Goal: Task Accomplishment & Management: Manage account settings

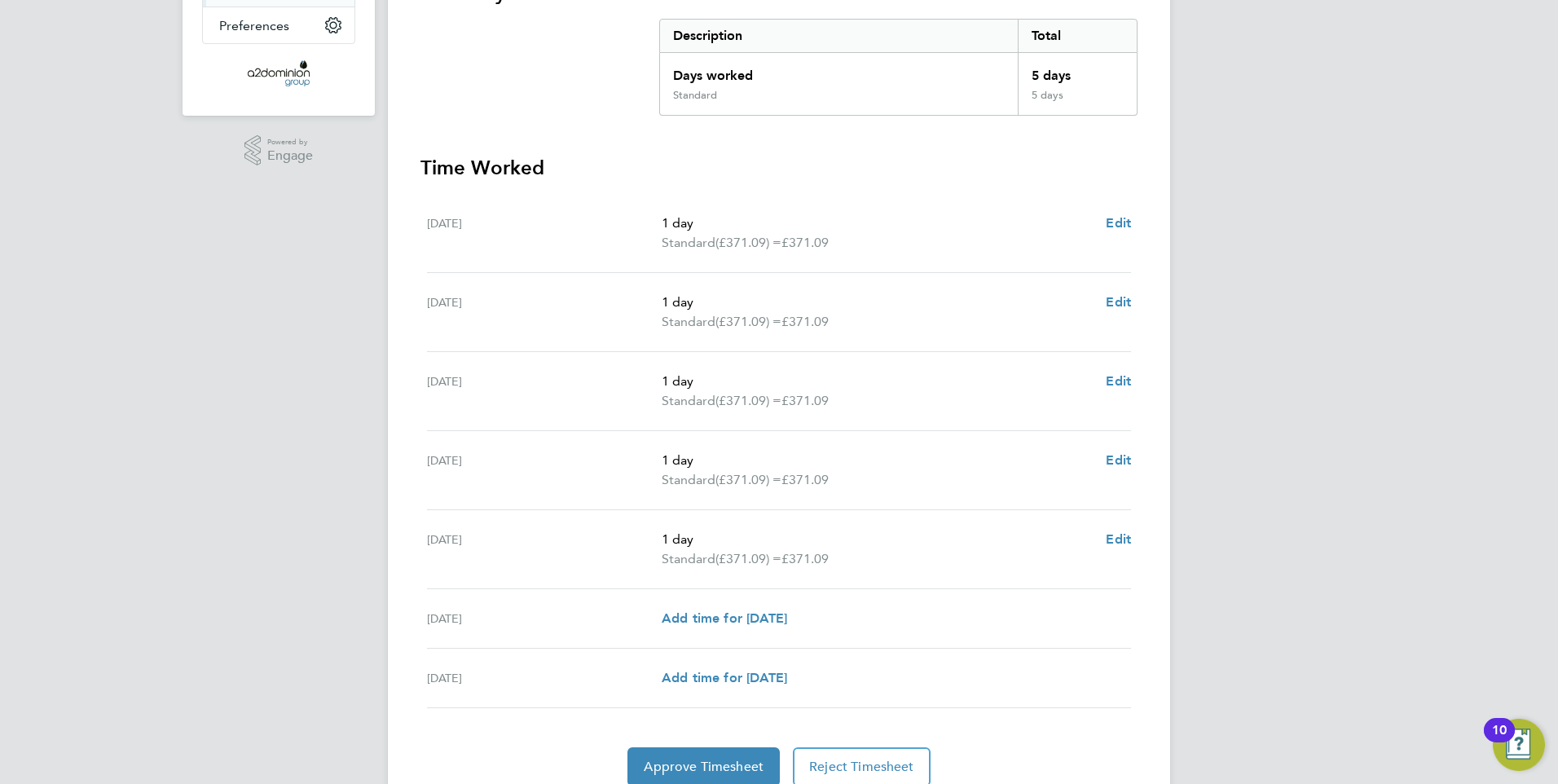
scroll to position [394, 0]
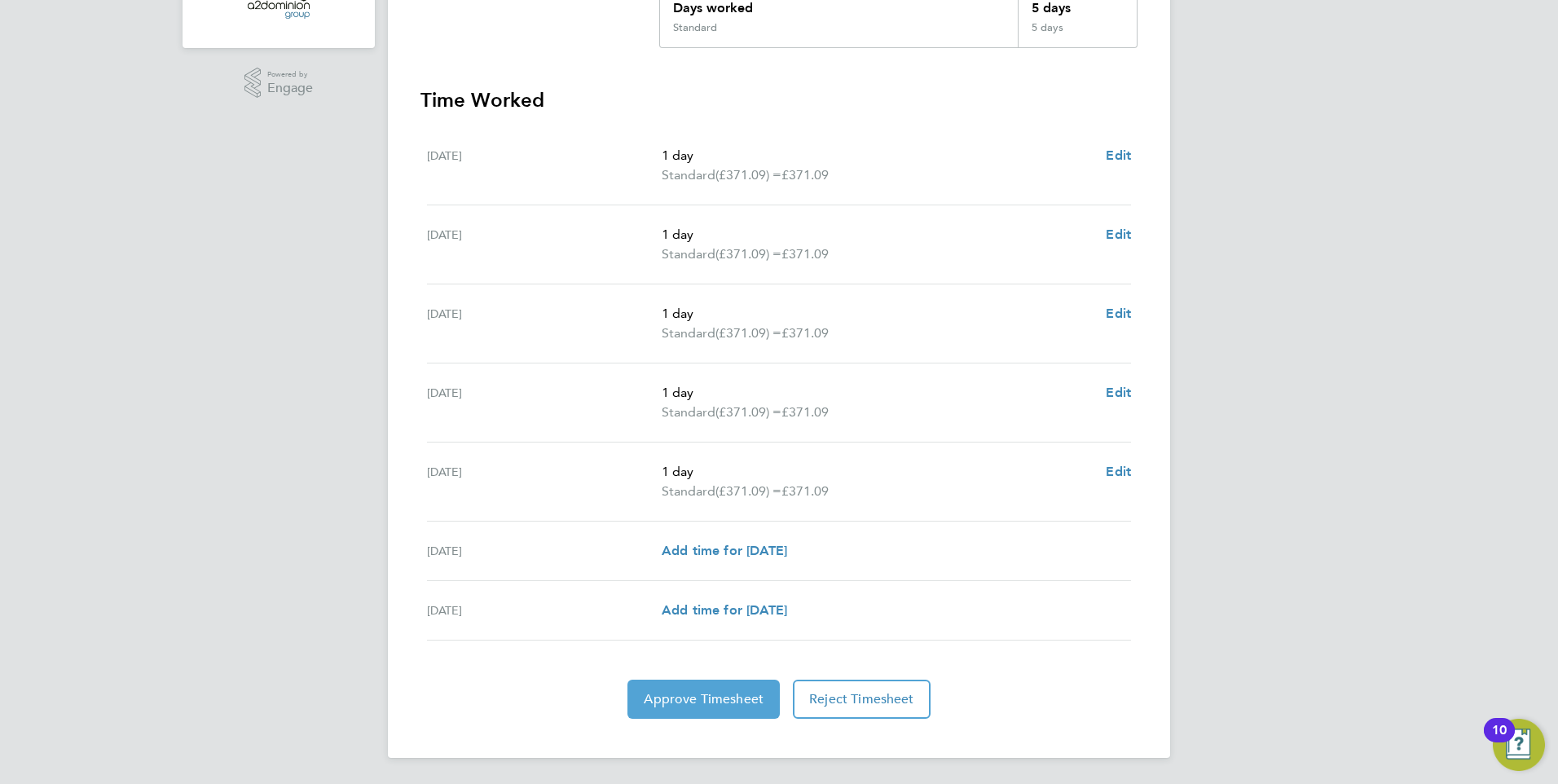
click at [710, 696] on span "Approve Timesheet" at bounding box center [703, 699] width 120 height 16
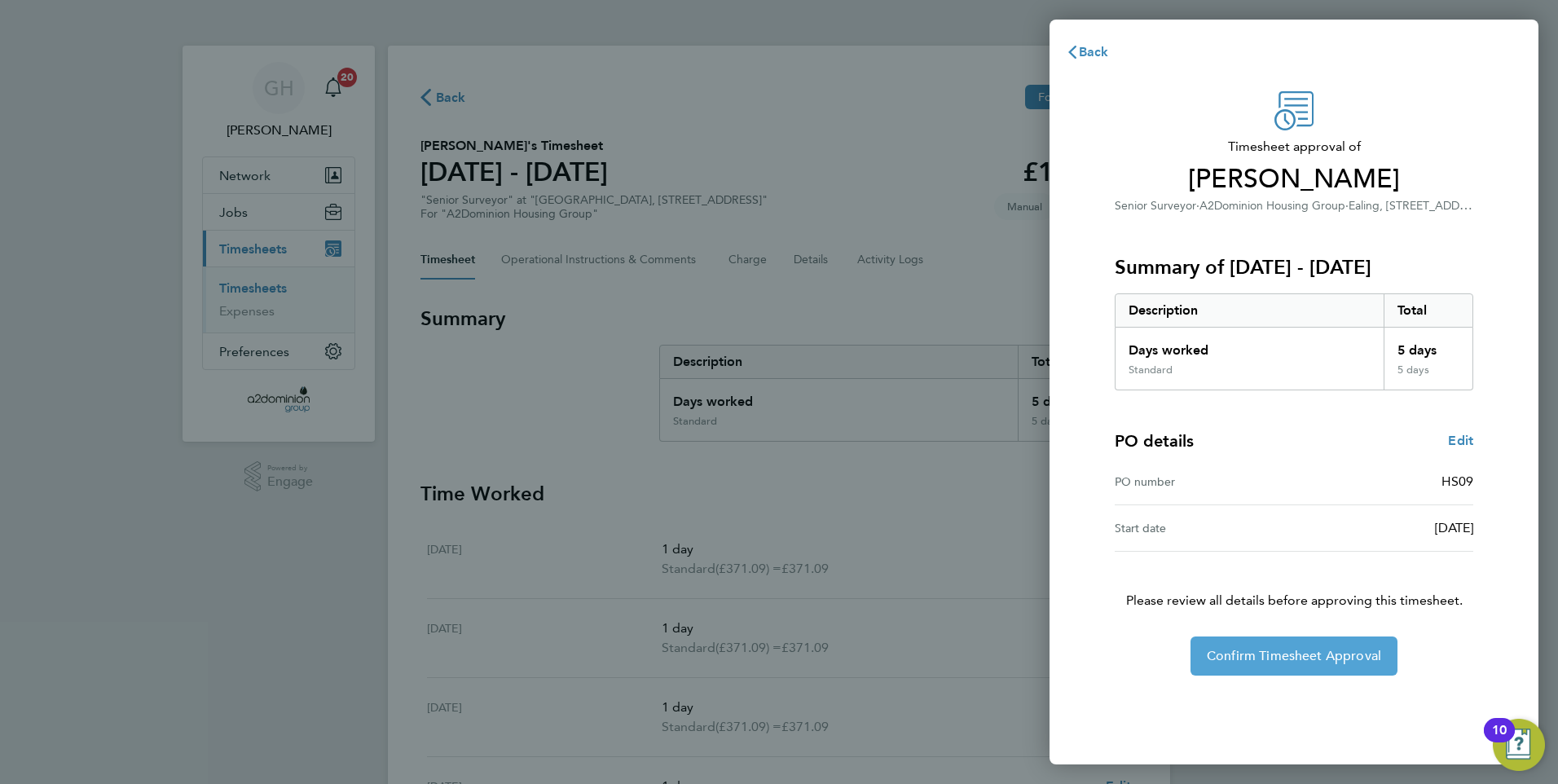
click at [1271, 653] on span "Confirm Timesheet Approval" at bounding box center [1293, 656] width 174 height 16
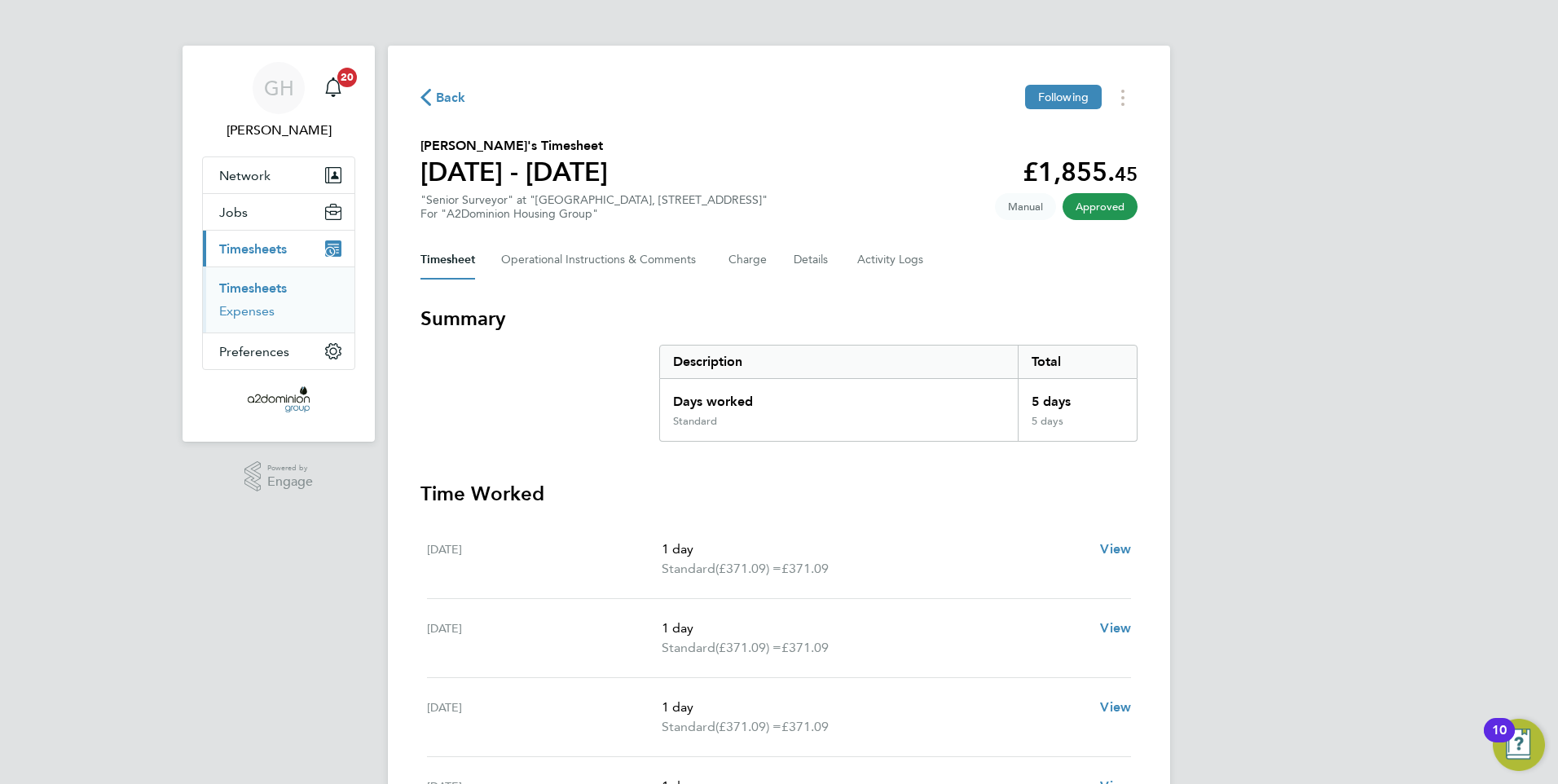
click at [248, 311] on link "Expenses" at bounding box center [247, 310] width 55 height 16
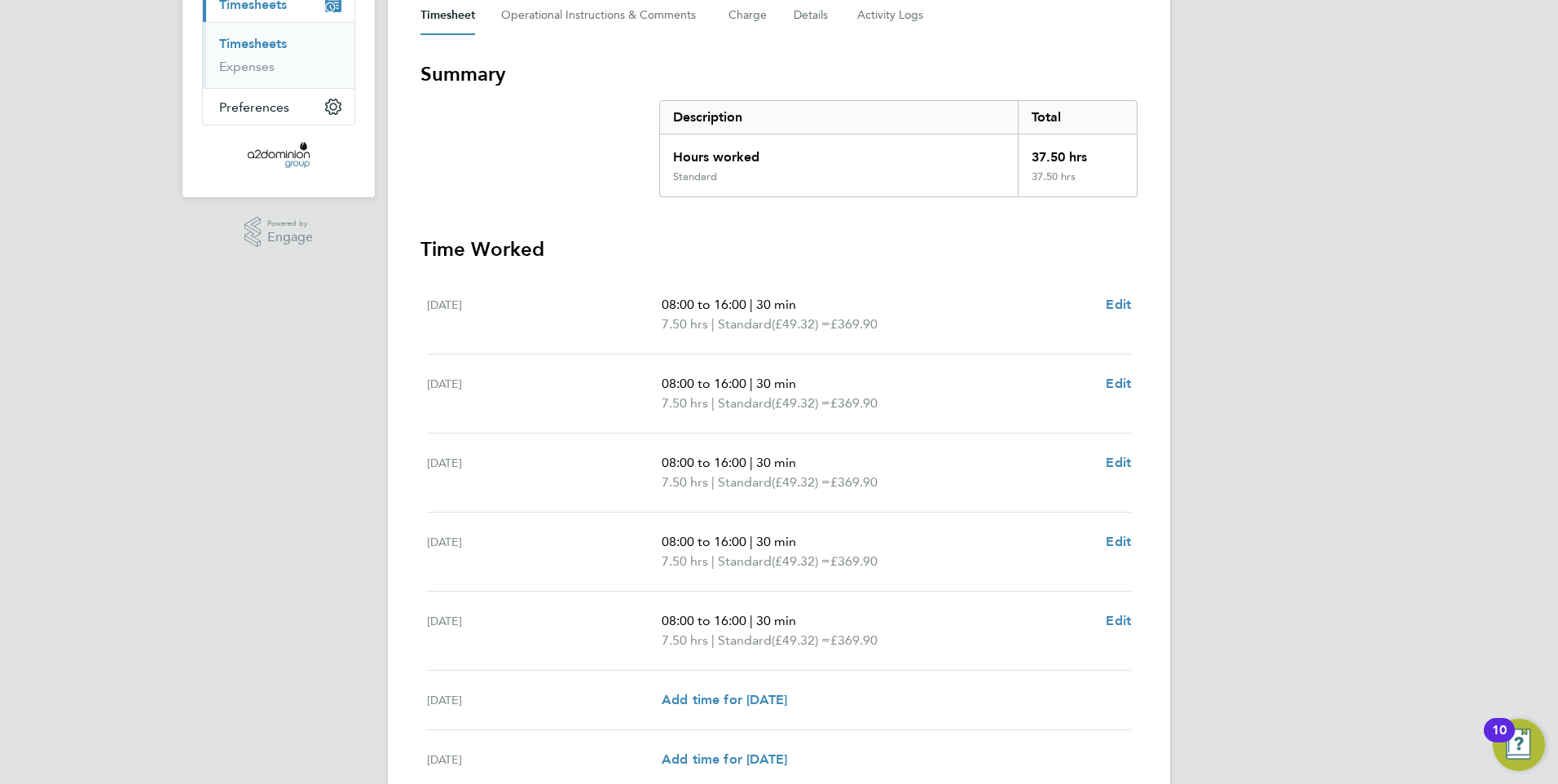
scroll to position [394, 0]
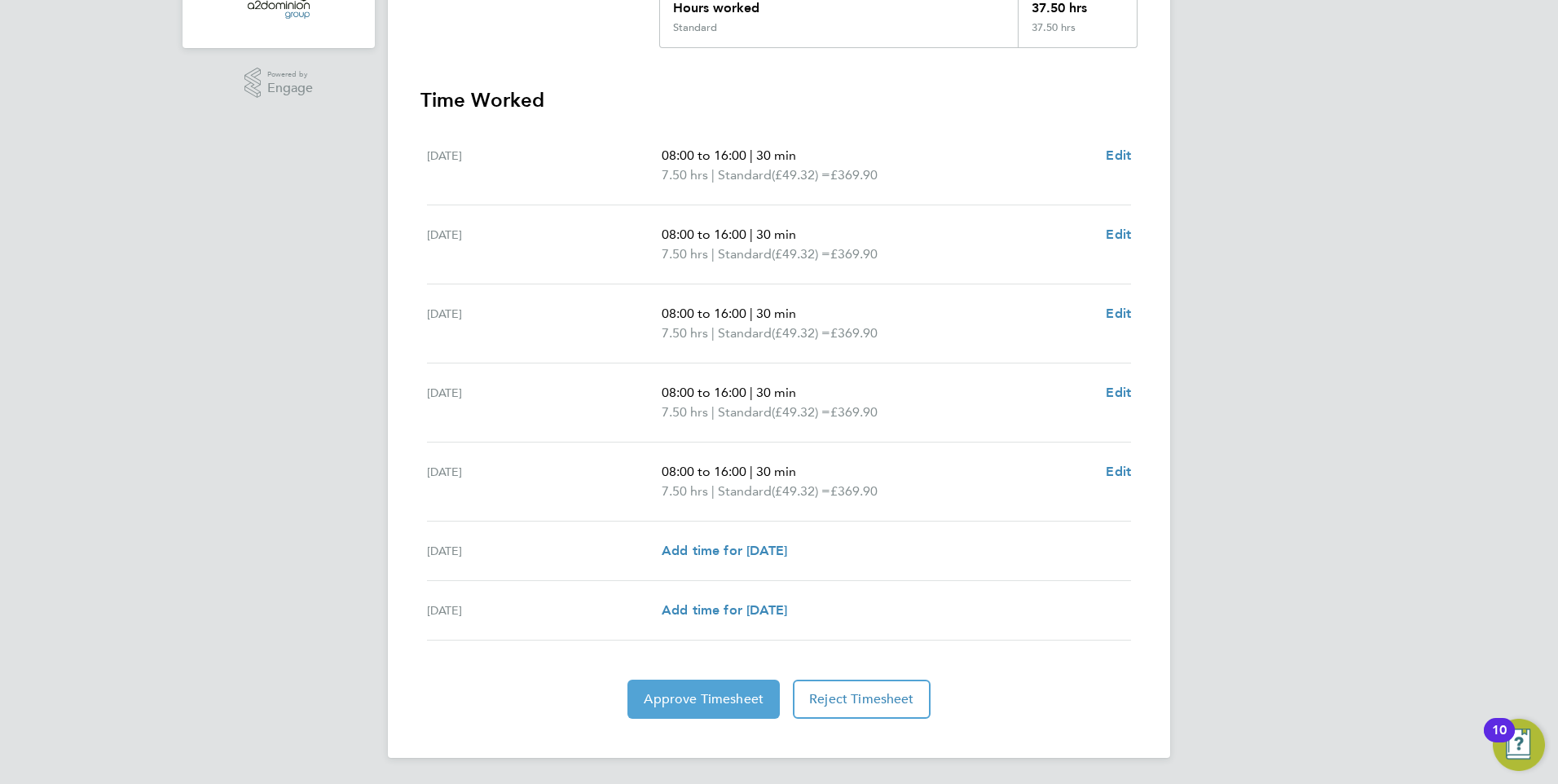
click at [709, 697] on span "Approve Timesheet" at bounding box center [703, 699] width 120 height 16
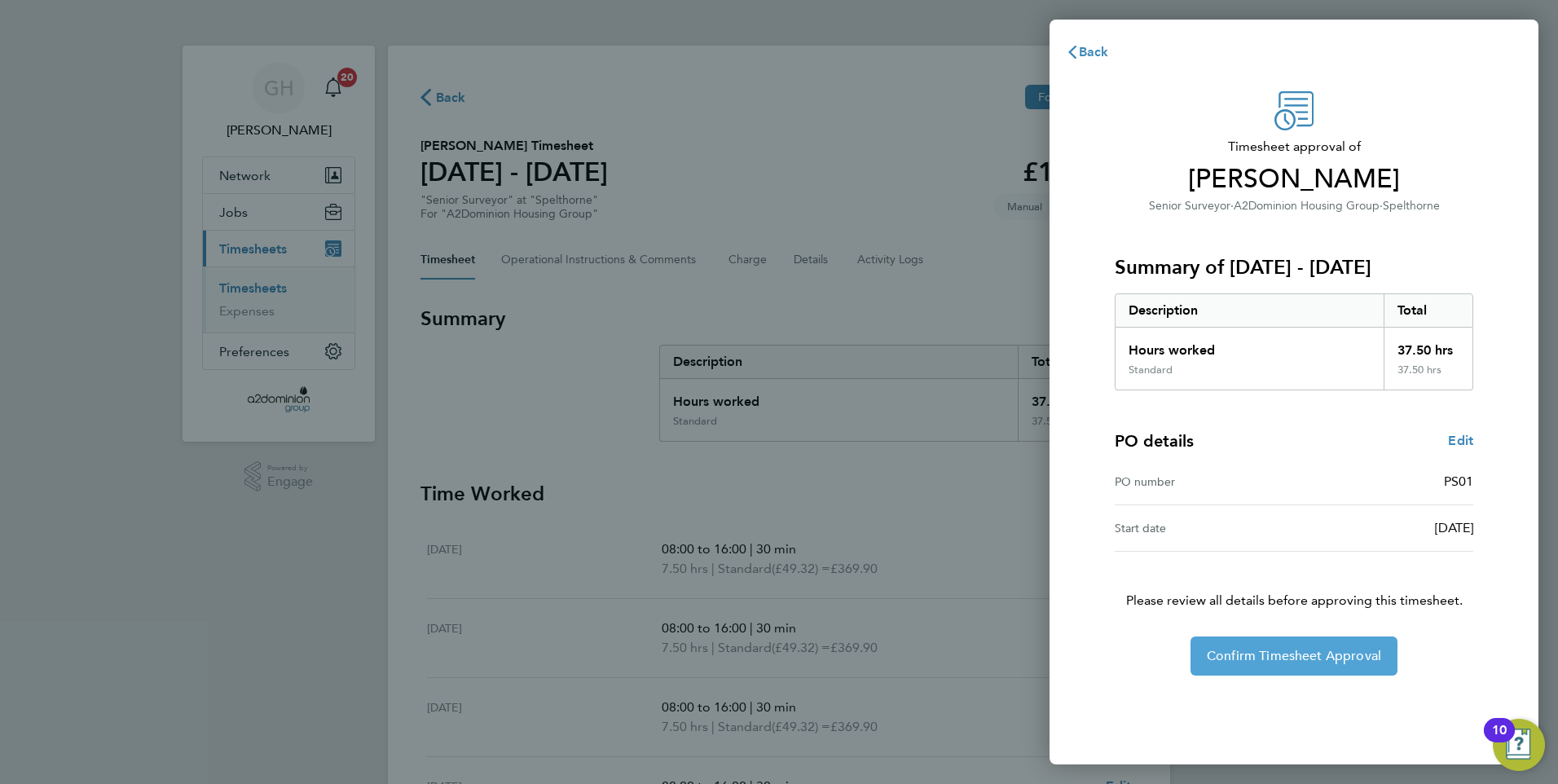
click at [1306, 653] on span "Confirm Timesheet Approval" at bounding box center [1293, 656] width 174 height 16
